Goal: Transaction & Acquisition: Subscribe to service/newsletter

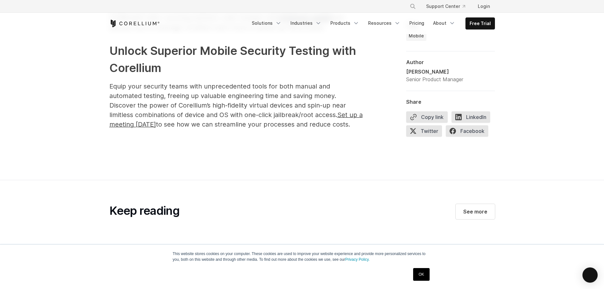
scroll to position [1999, 0]
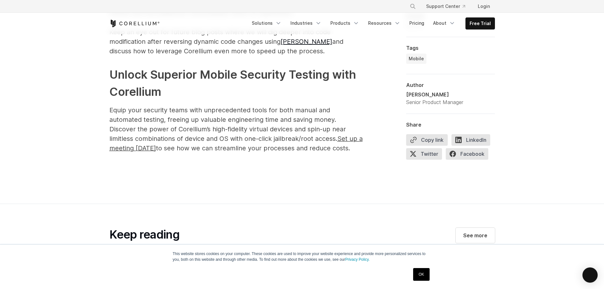
click at [130, 80] on h2 "Unlock Superior Mobile Security Testing with Corellium" at bounding box center [236, 83] width 254 height 34
drag, startPoint x: 137, startPoint y: 83, endPoint x: 155, endPoint y: 85, distance: 18.5
click at [155, 85] on h2 "Unlock Superior Mobile Security Testing with Corellium" at bounding box center [236, 83] width 254 height 34
drag, startPoint x: 152, startPoint y: 86, endPoint x: 91, endPoint y: 75, distance: 62.6
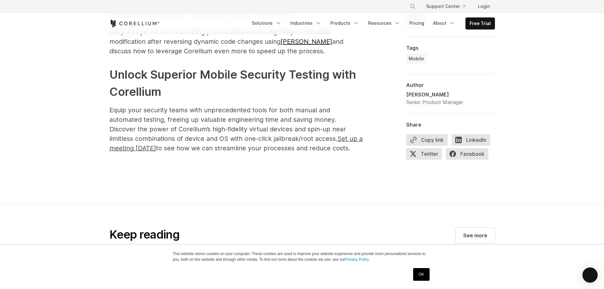
click at [136, 77] on h2 "Unlock Superior Mobile Security Testing with Corellium" at bounding box center [236, 83] width 254 height 34
copy h2 "Corellium"
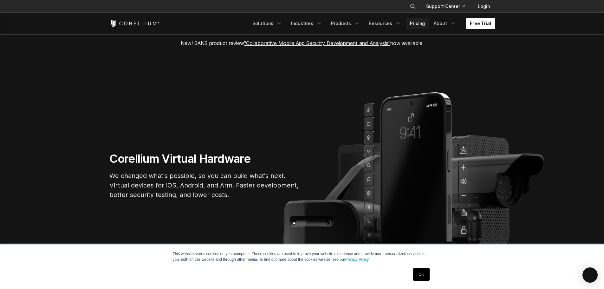
click at [417, 23] on link "Pricing" at bounding box center [417, 23] width 23 height 11
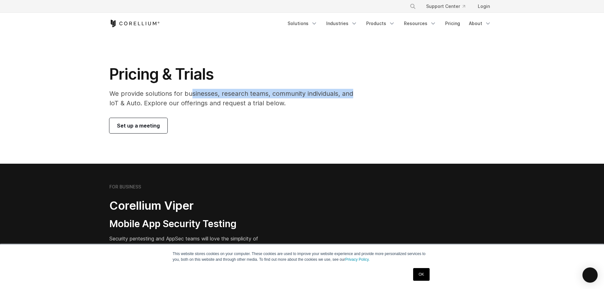
drag, startPoint x: 193, startPoint y: 96, endPoint x: 356, endPoint y: 96, distance: 163.7
click at [356, 96] on p "We provide solutions for businesses, research teams, community individuals, and…" at bounding box center [235, 98] width 253 height 19
click at [310, 23] on link "Solutions" at bounding box center [302, 23] width 37 height 11
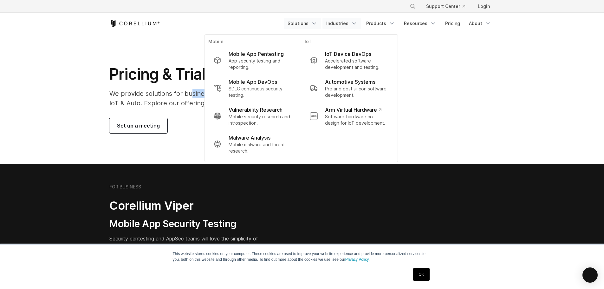
click at [345, 25] on link "Industries" at bounding box center [342, 23] width 39 height 11
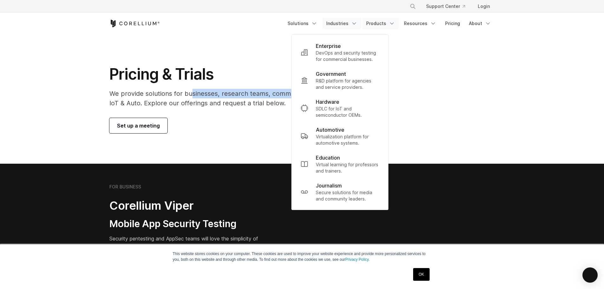
click at [381, 25] on link "Products" at bounding box center [381, 23] width 36 height 11
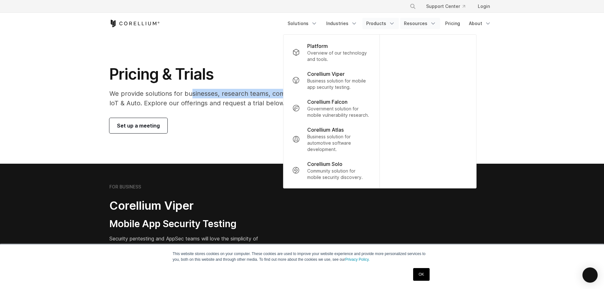
click at [426, 25] on link "Resources" at bounding box center [420, 23] width 40 height 11
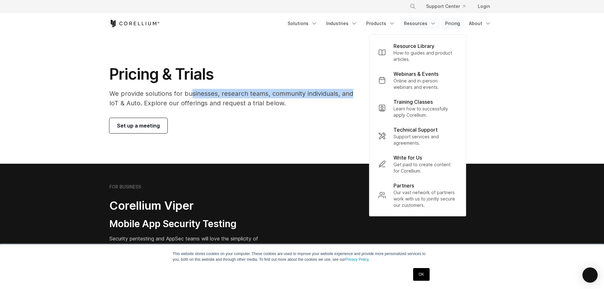
click at [444, 25] on link "Pricing" at bounding box center [453, 23] width 23 height 11
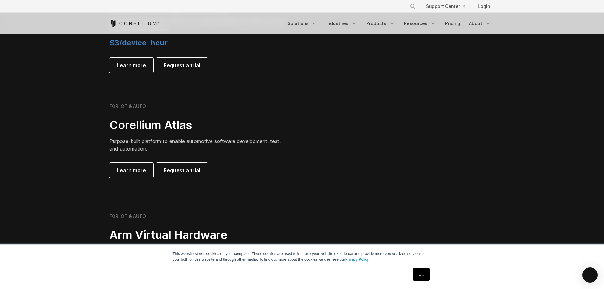
scroll to position [413, 0]
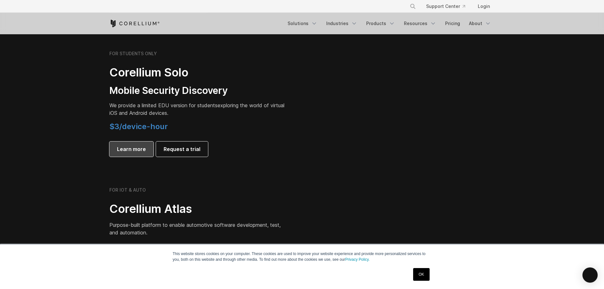
click at [151, 152] on link "Learn more" at bounding box center [131, 149] width 44 height 15
